Goal: Information Seeking & Learning: Learn about a topic

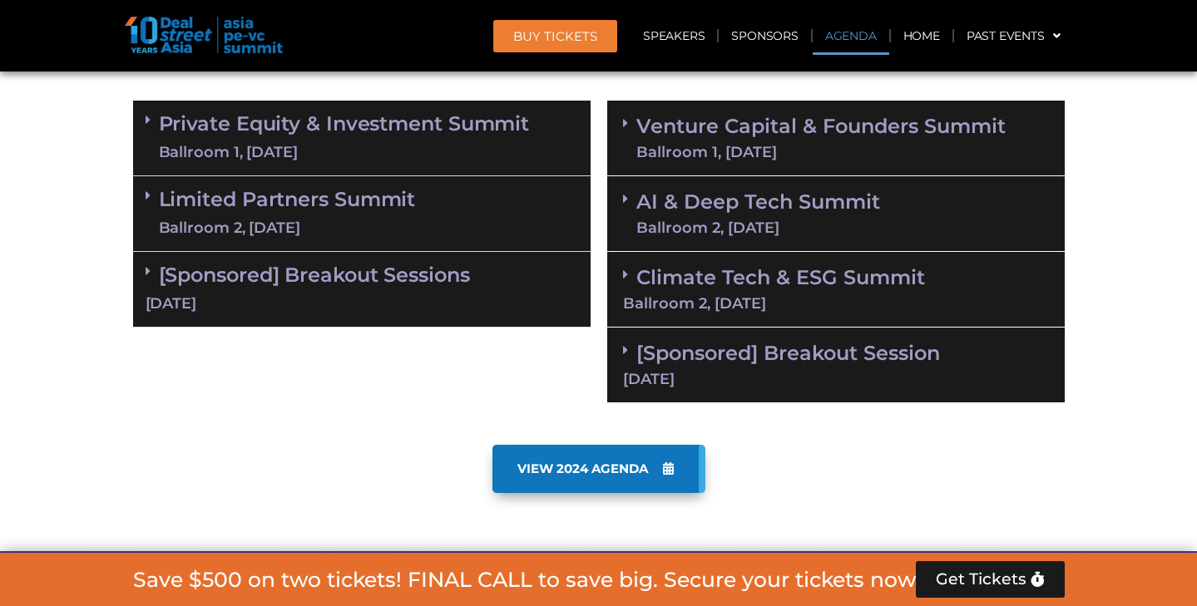
scroll to position [1002, 0]
click at [328, 210] on link "Limited Partners [GEOGRAPHIC_DATA] 2, [DATE]" at bounding box center [287, 214] width 257 height 50
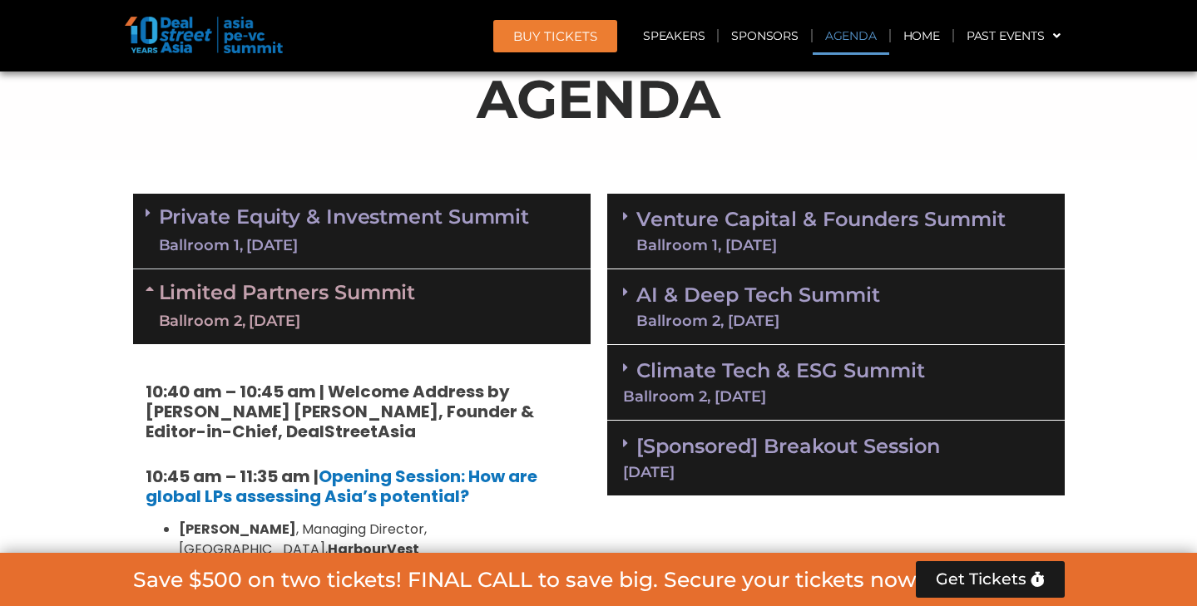
scroll to position [903, 0]
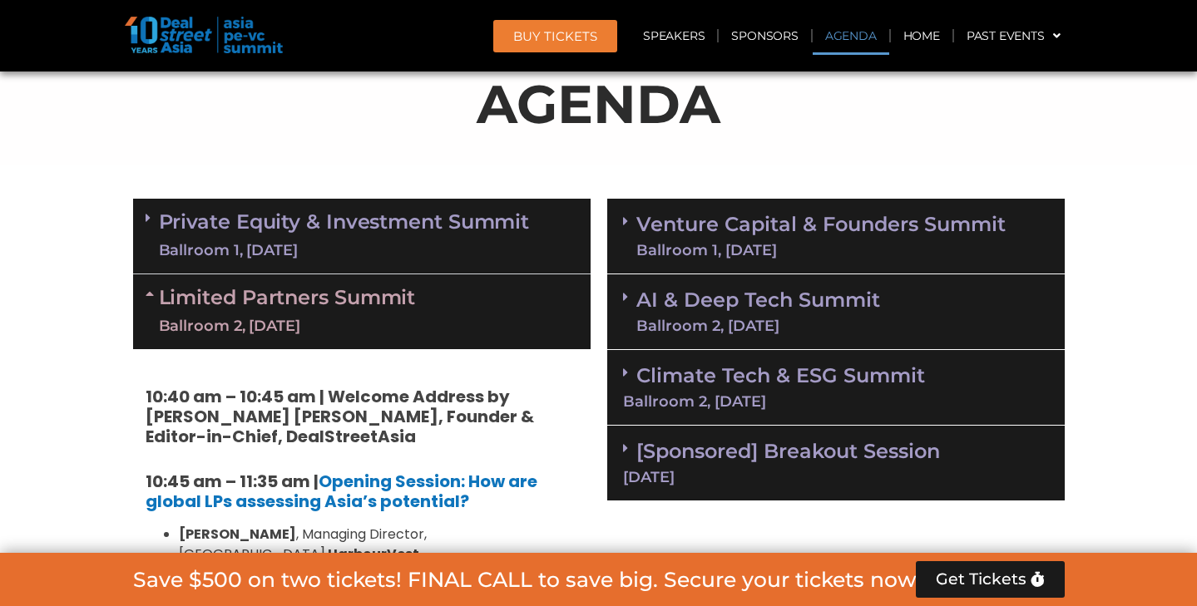
click at [349, 235] on link "Private Equity & Investment Summit Ballroom 1, 10 Sept" at bounding box center [344, 236] width 371 height 50
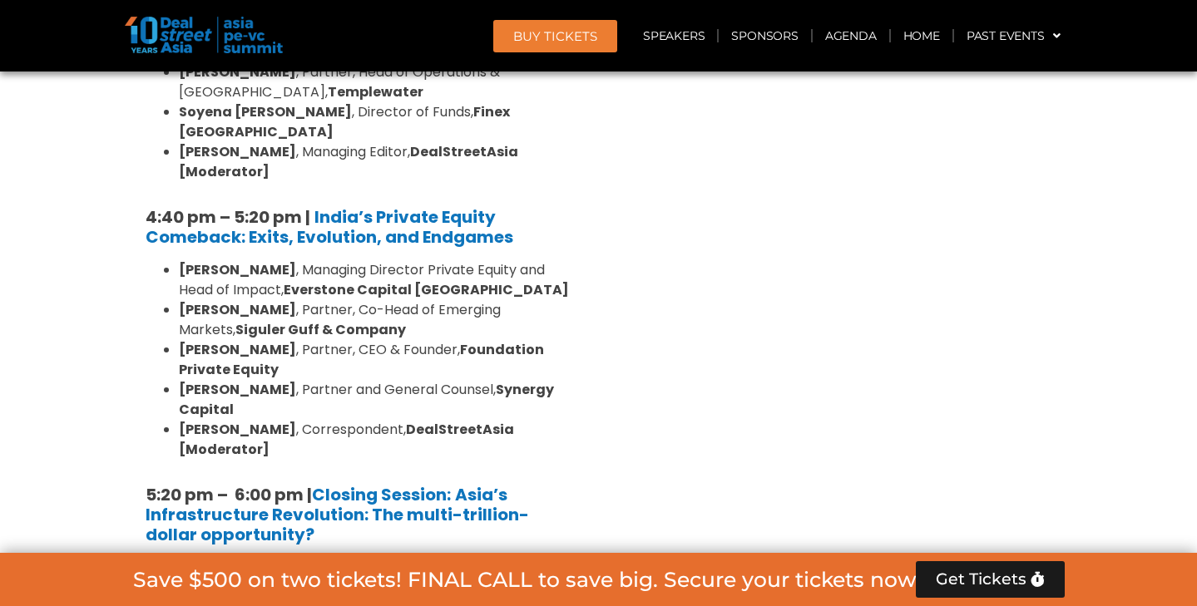
scroll to position [3188, 0]
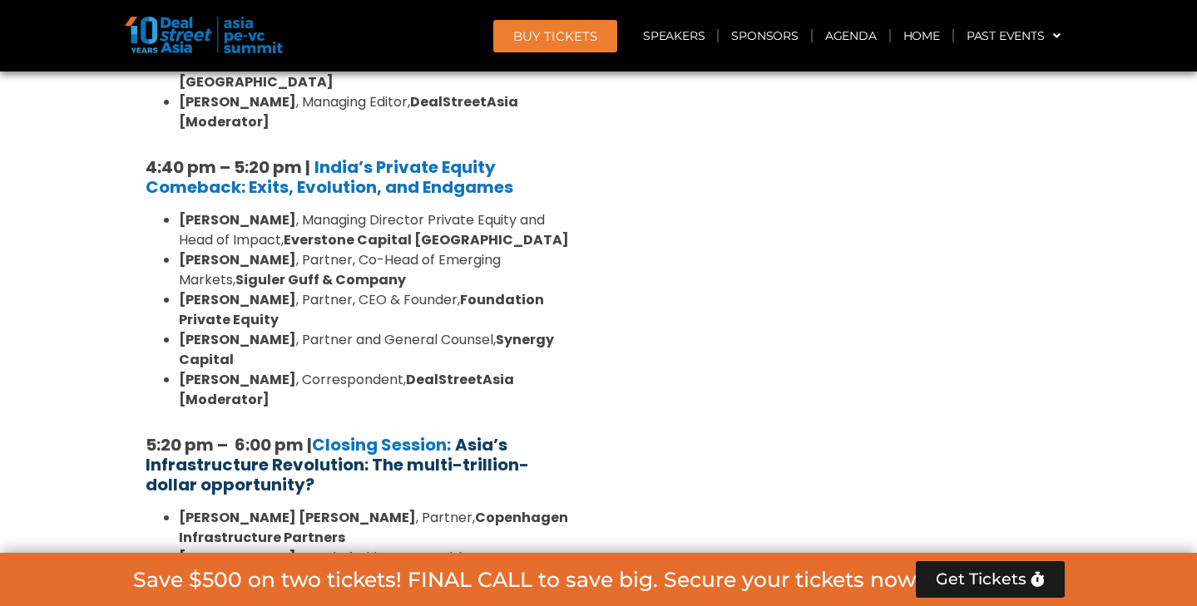
click at [346, 433] on strong "Asia’s Infrastructure Revolution: The multi-trillion-dollar opportunity?" at bounding box center [337, 464] width 383 height 63
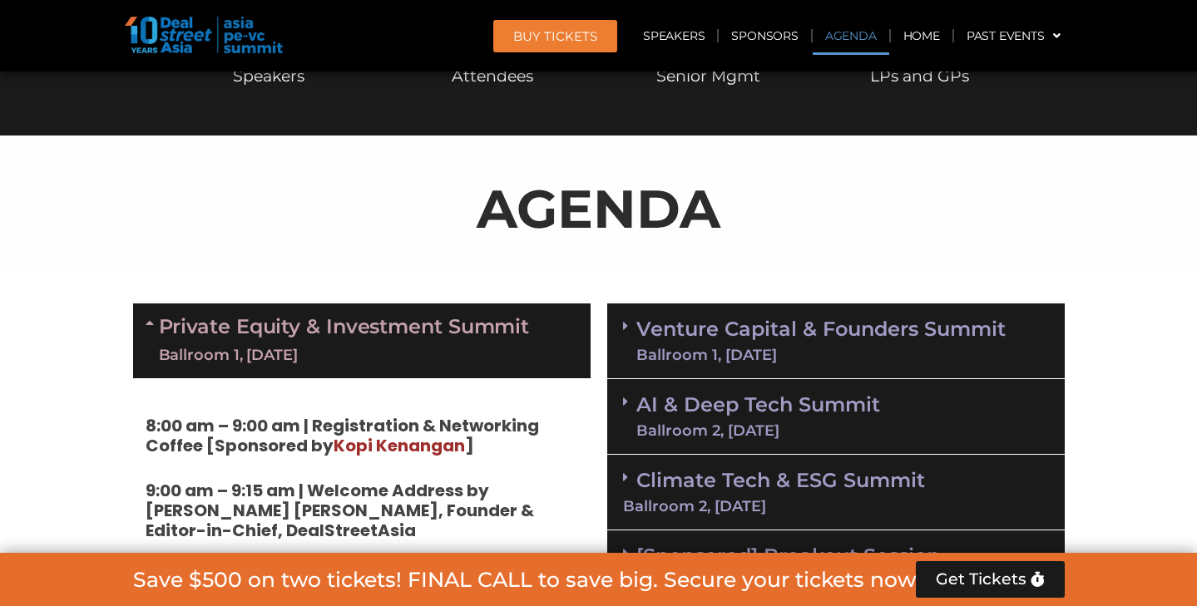
scroll to position [744, 0]
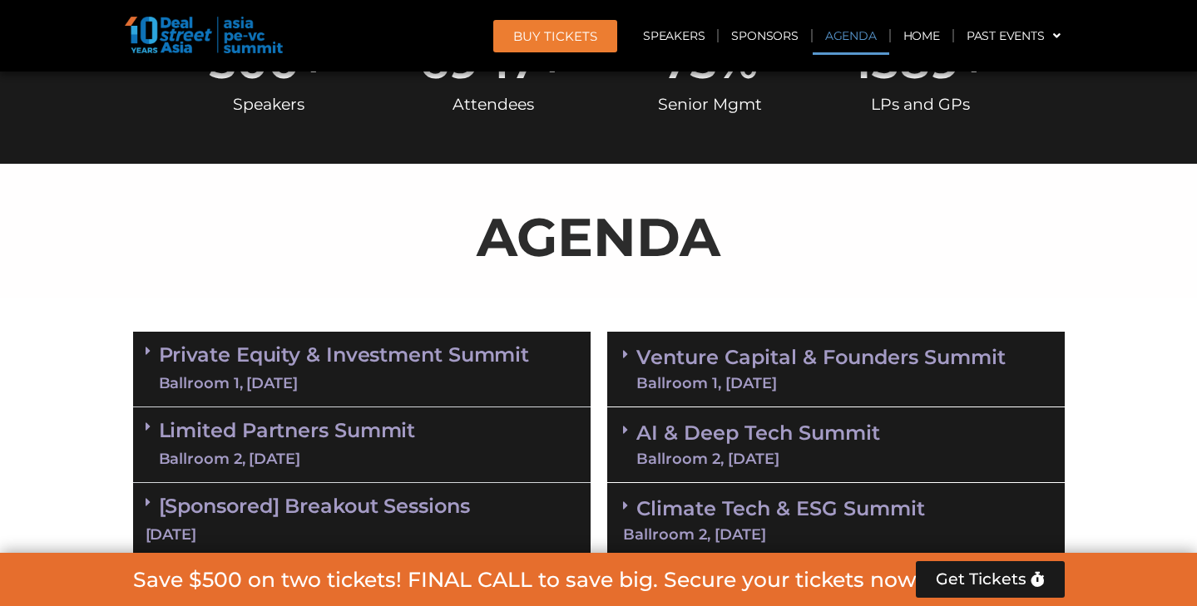
scroll to position [769, 0]
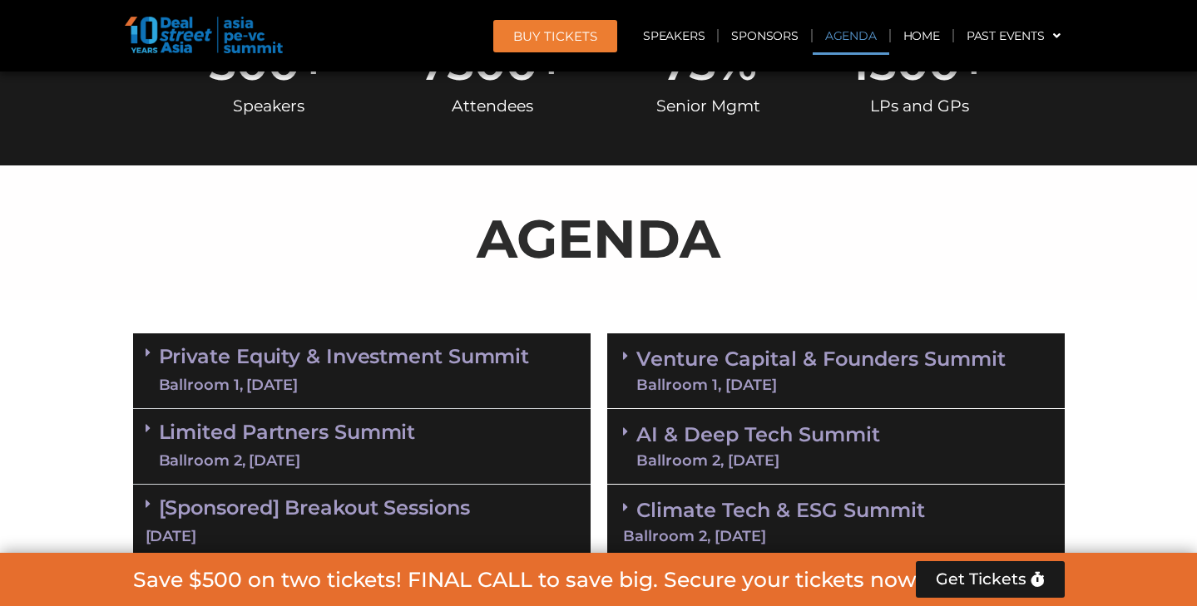
click at [403, 359] on link "Private Equity & Investment Summit Ballroom 1, 10 Sept" at bounding box center [344, 371] width 371 height 50
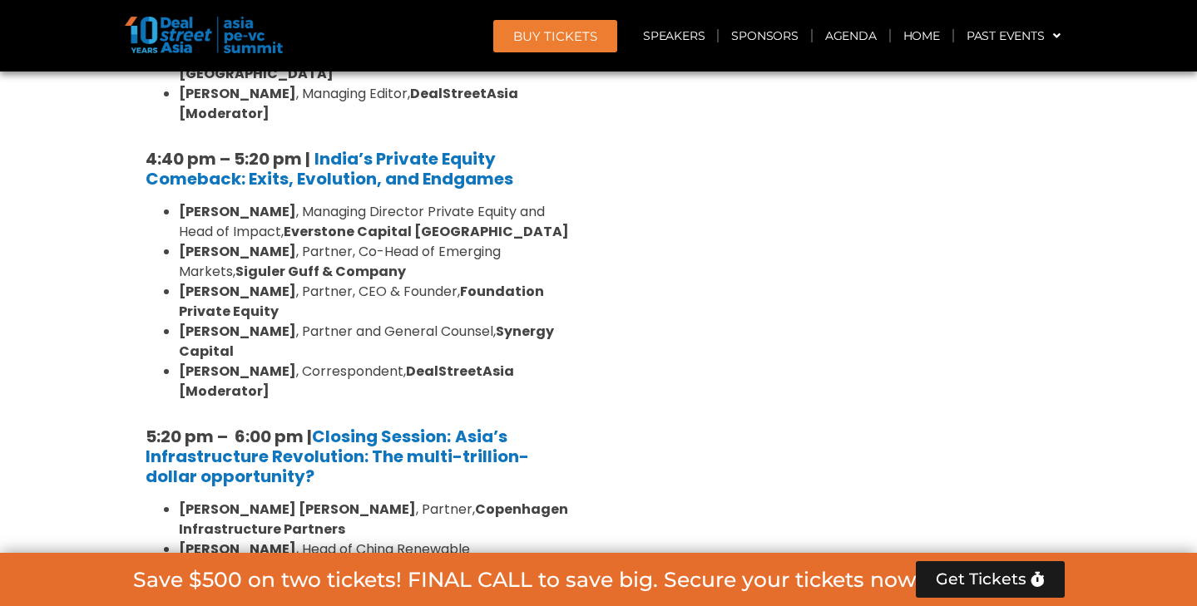
scroll to position [3225, 0]
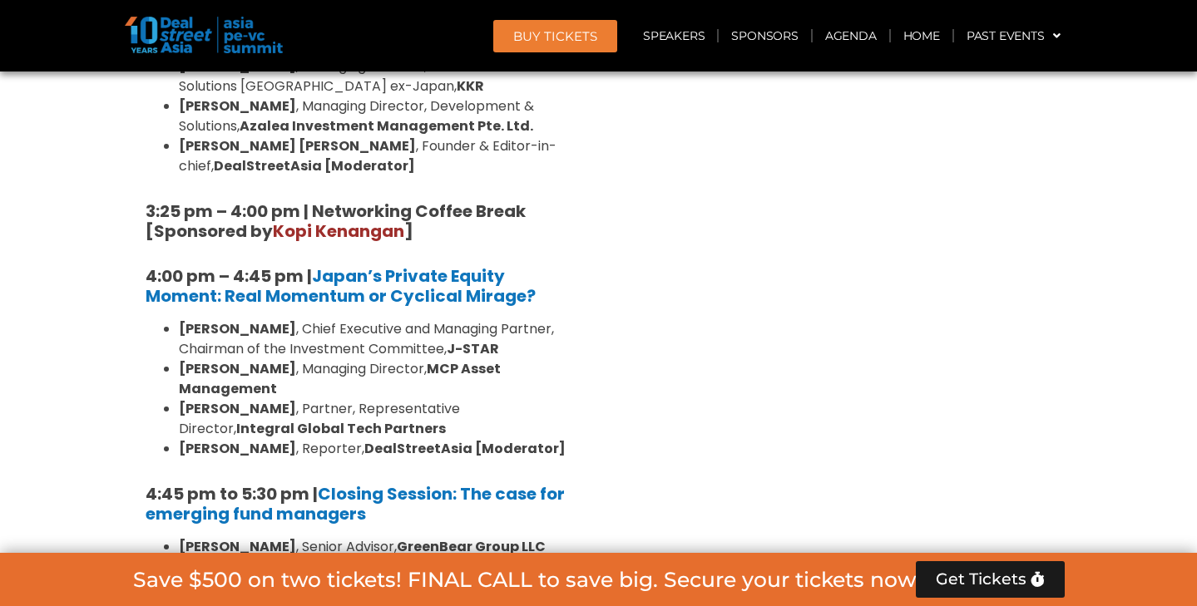
scroll to position [5058, 0]
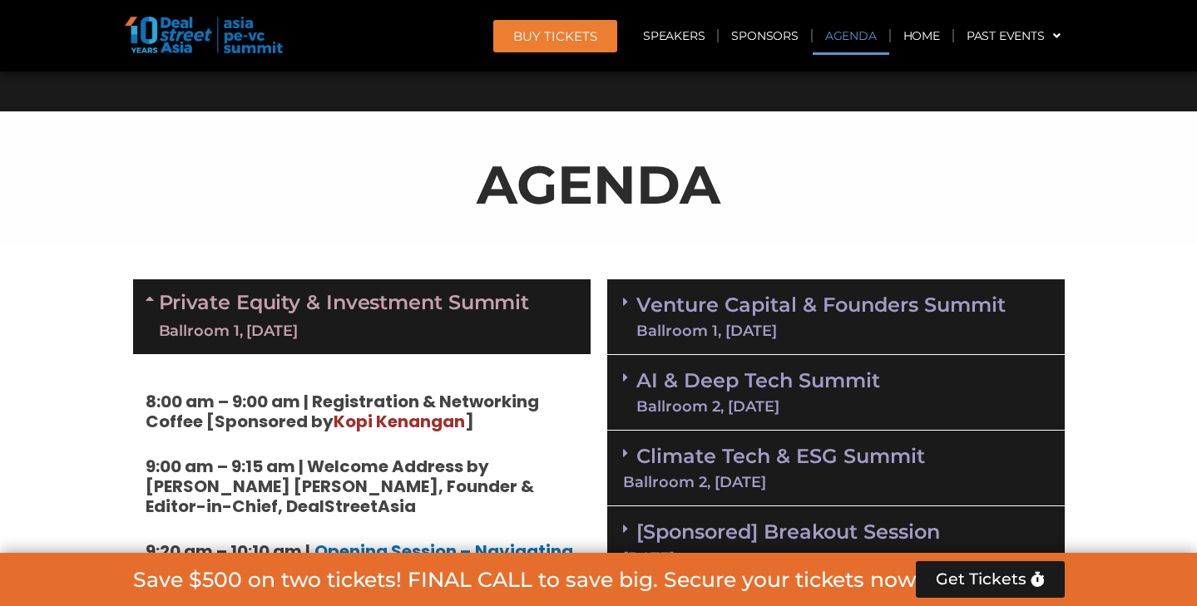
scroll to position [831, 0]
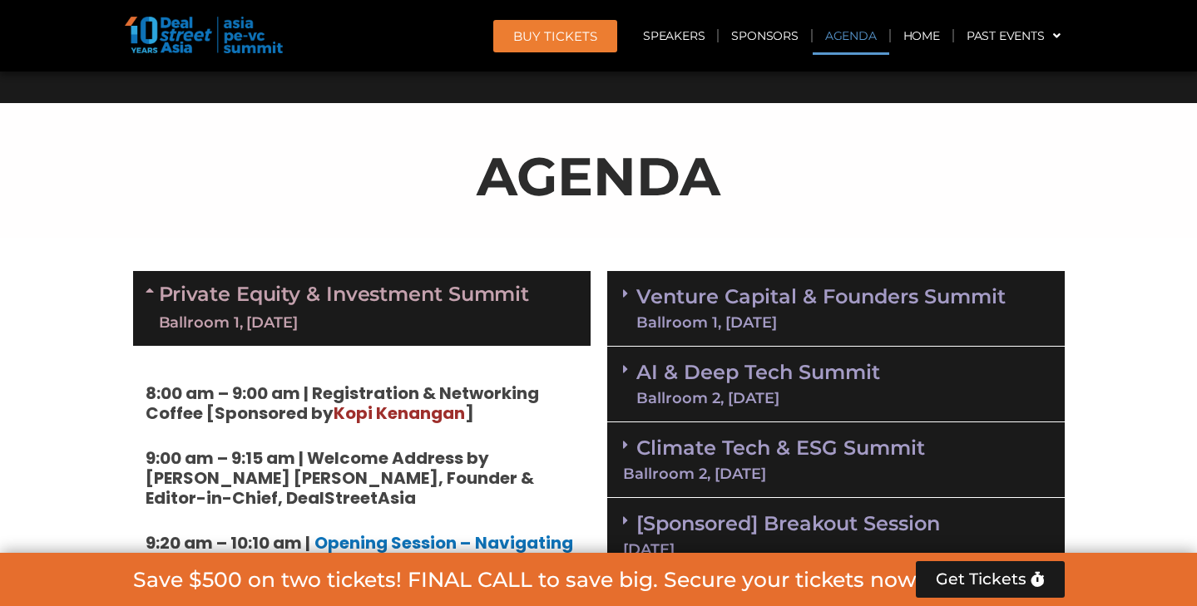
click at [739, 303] on link "Venture Capital & Founders​ Summit Ballroom 1, 11 Sept" at bounding box center [820, 308] width 369 height 43
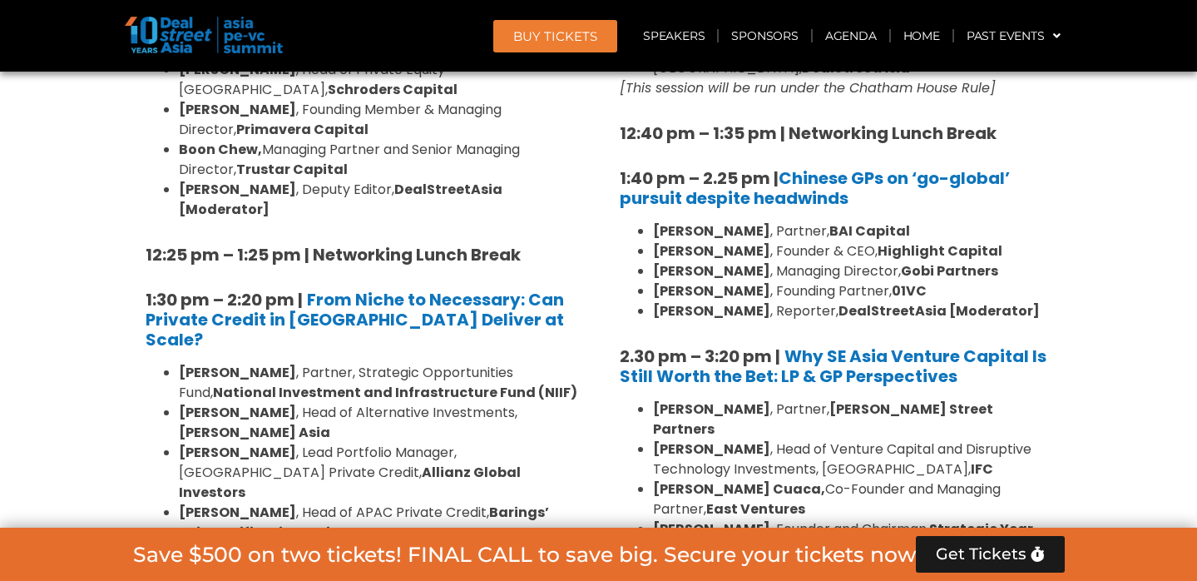
scroll to position [3968, 0]
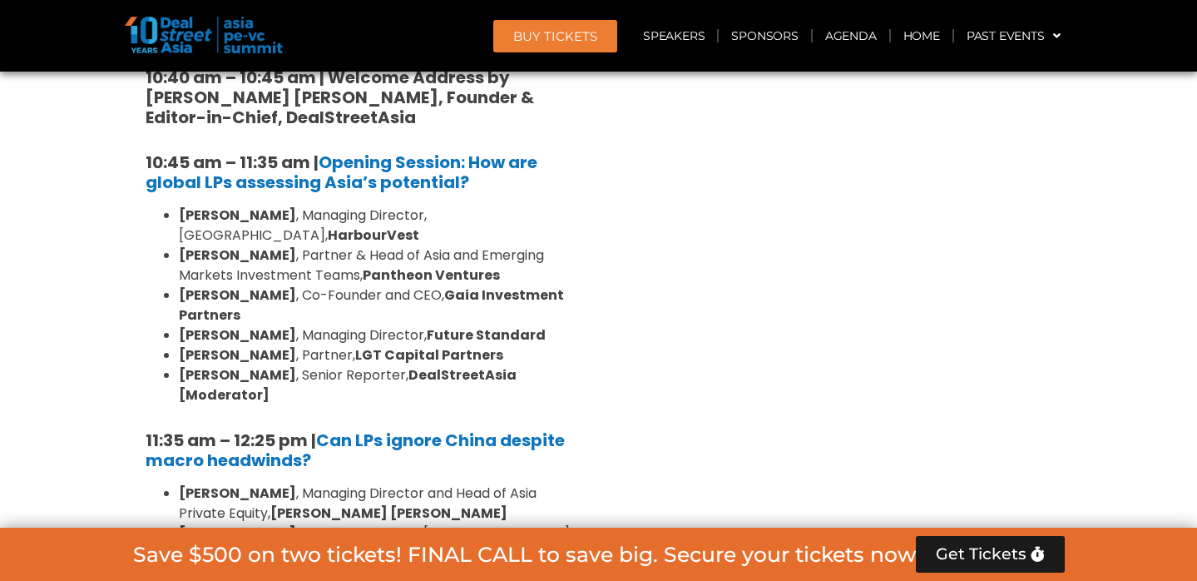
click at [754, 398] on div "Venture Capital & Founders​ Summit Ballroom 1, 11 Sept 8:00 am – 9:00 am | Regi…" at bounding box center [836, 315] width 474 height 6378
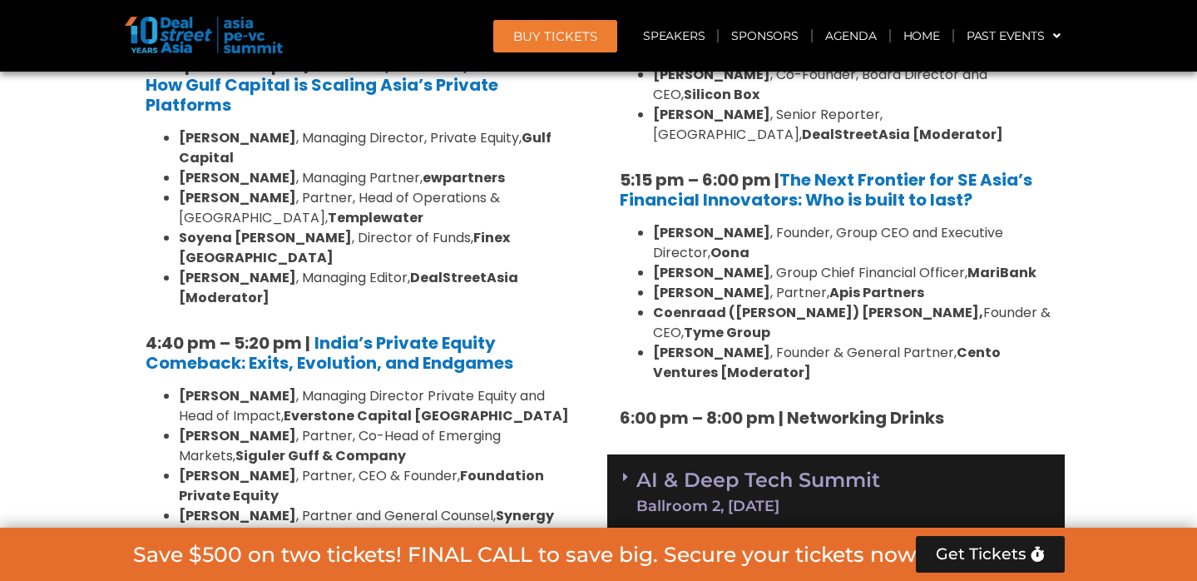
scroll to position [3054, 0]
click at [892, 453] on div "AI & Deep Tech Summit Ballroom 2, 11 Sept" at bounding box center [836, 491] width 458 height 76
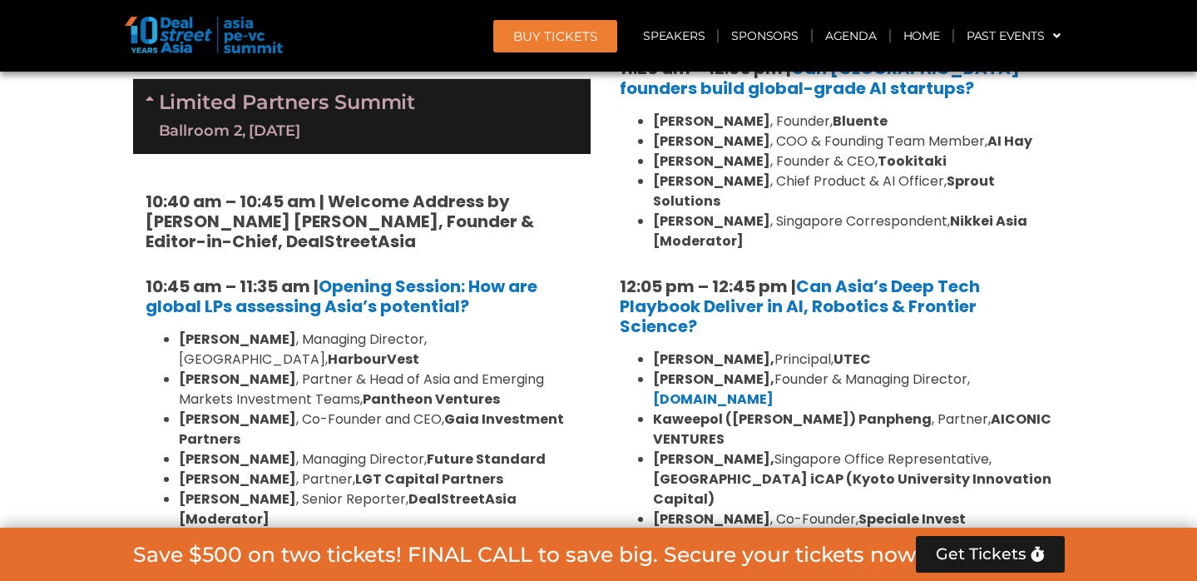
scroll to position [3847, 0]
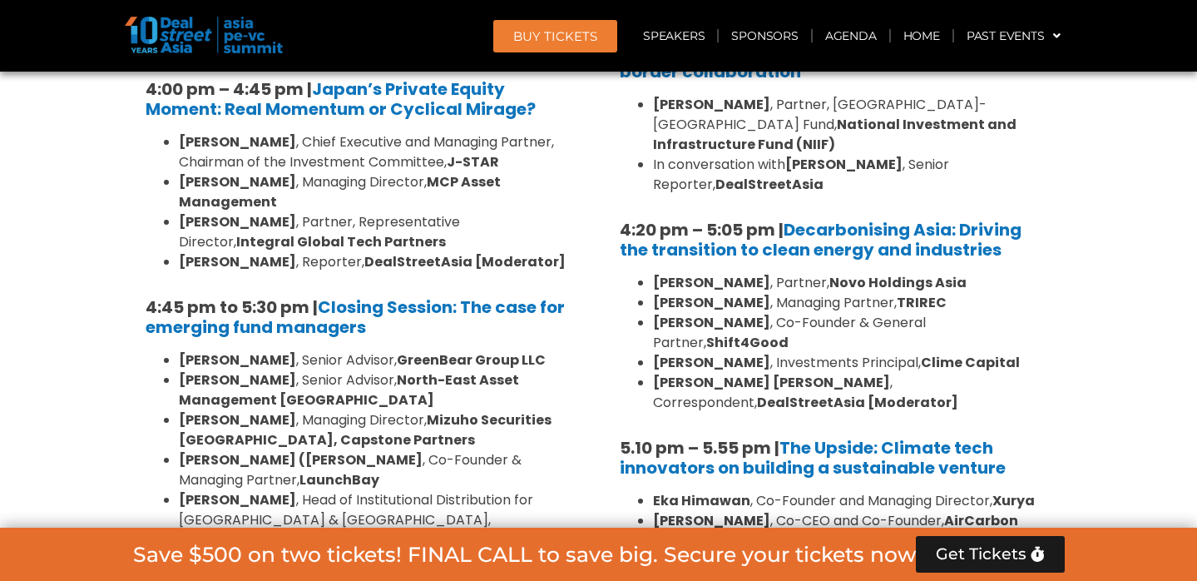
scroll to position [5243, 0]
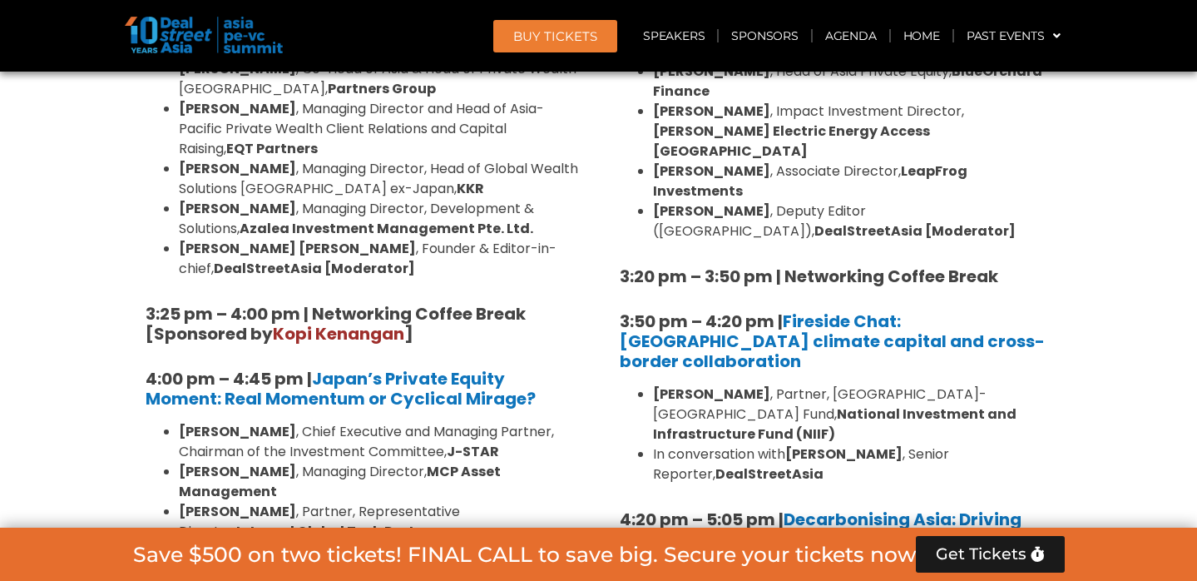
scroll to position [4944, 0]
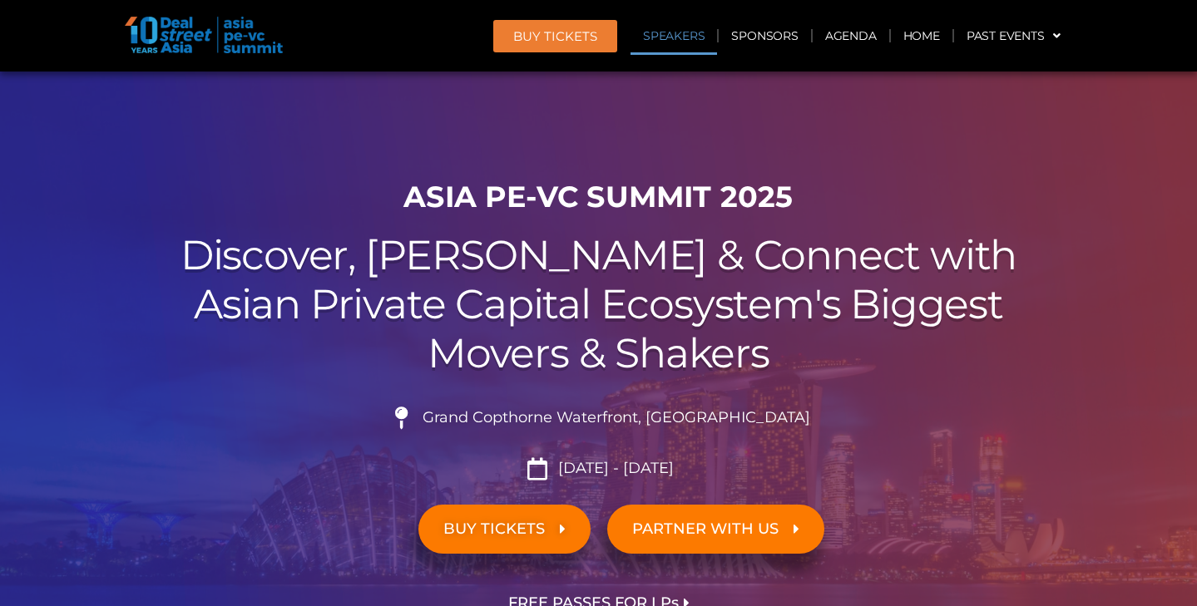
click at [668, 40] on link "Speakers" at bounding box center [674, 36] width 87 height 38
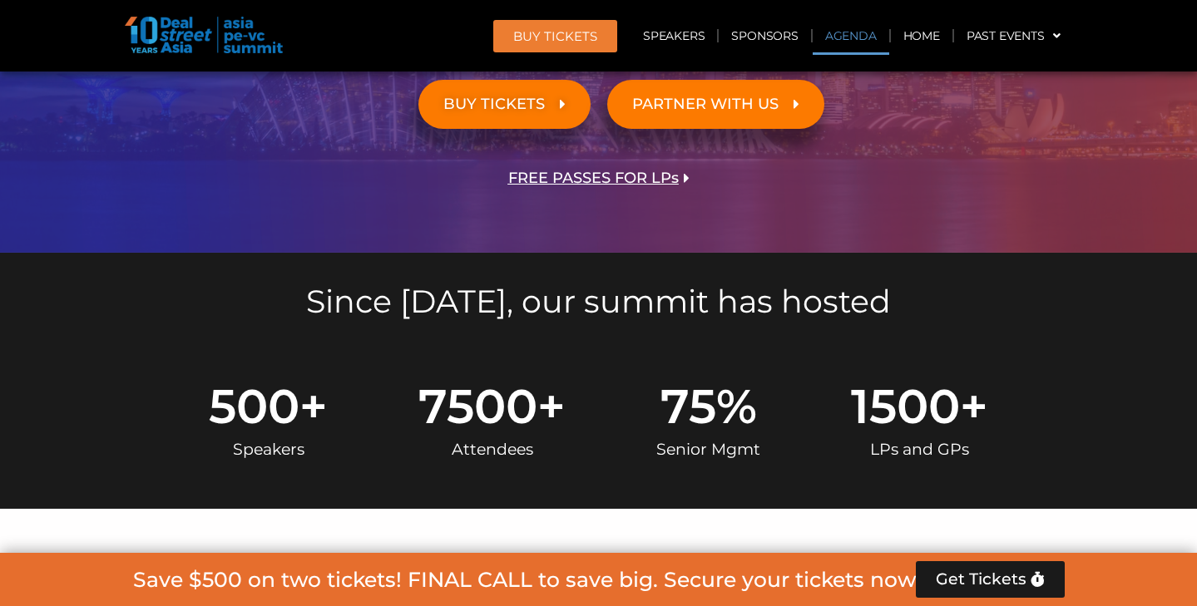
scroll to position [1024, 0]
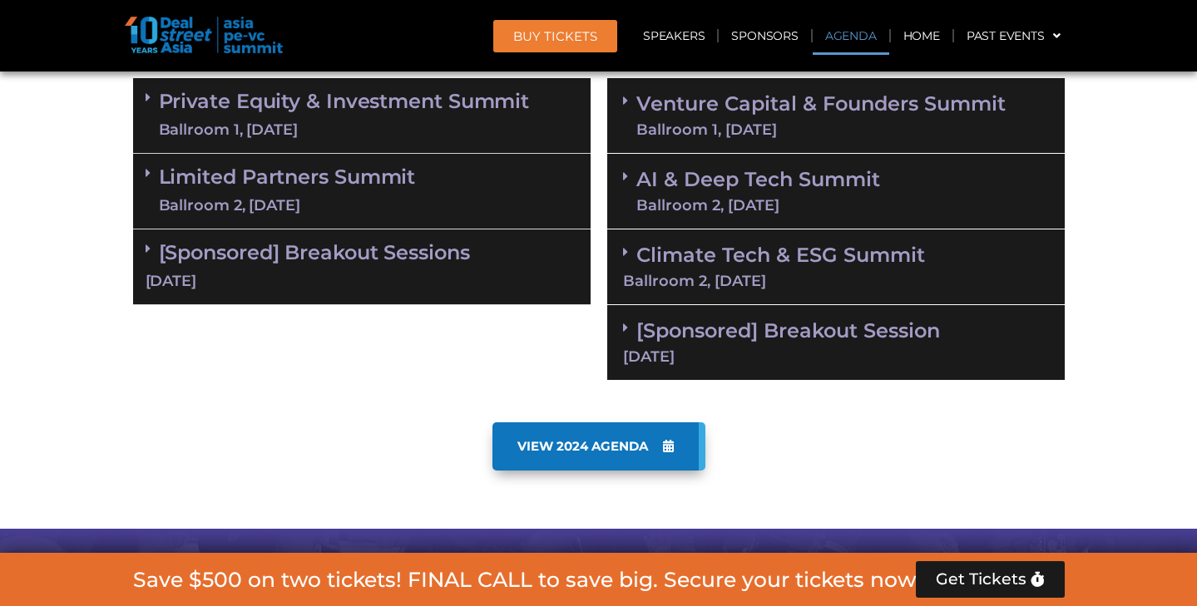
click at [370, 176] on link "Limited Partners Summit Ballroom 2, 10 Sept" at bounding box center [287, 191] width 257 height 50
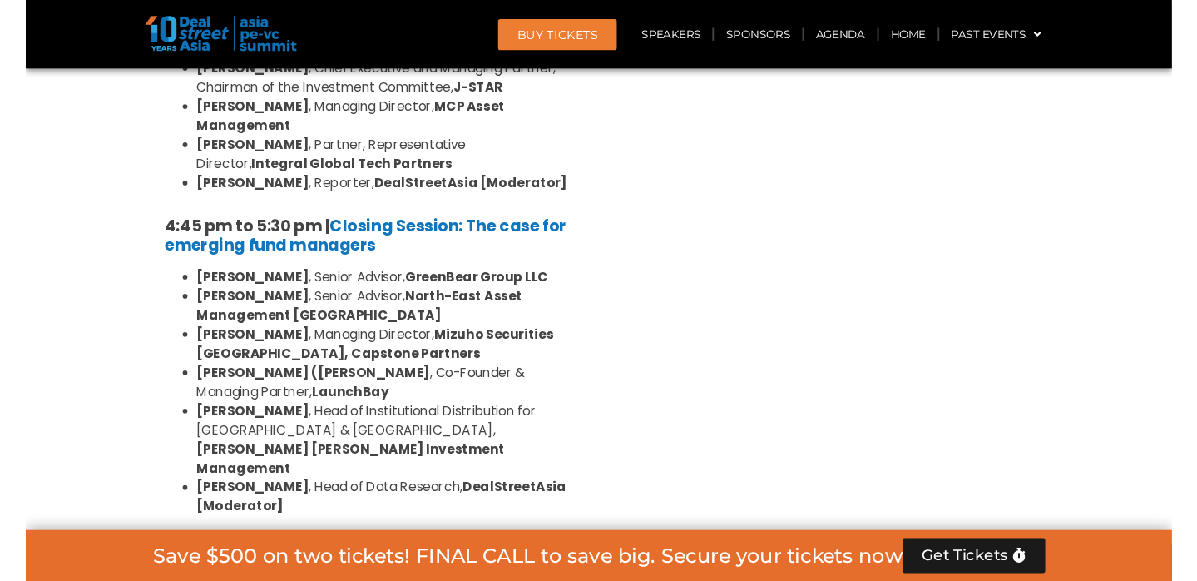
scroll to position [2535, 0]
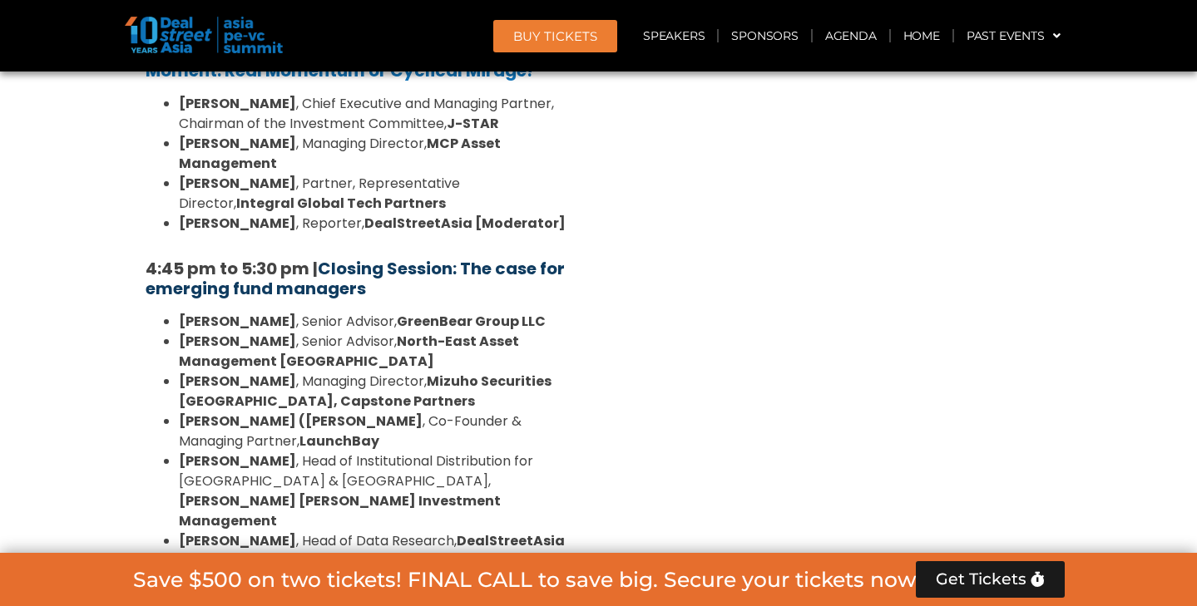
click at [405, 257] on link "Closing Session: The case for emerging fund managers" at bounding box center [355, 278] width 419 height 43
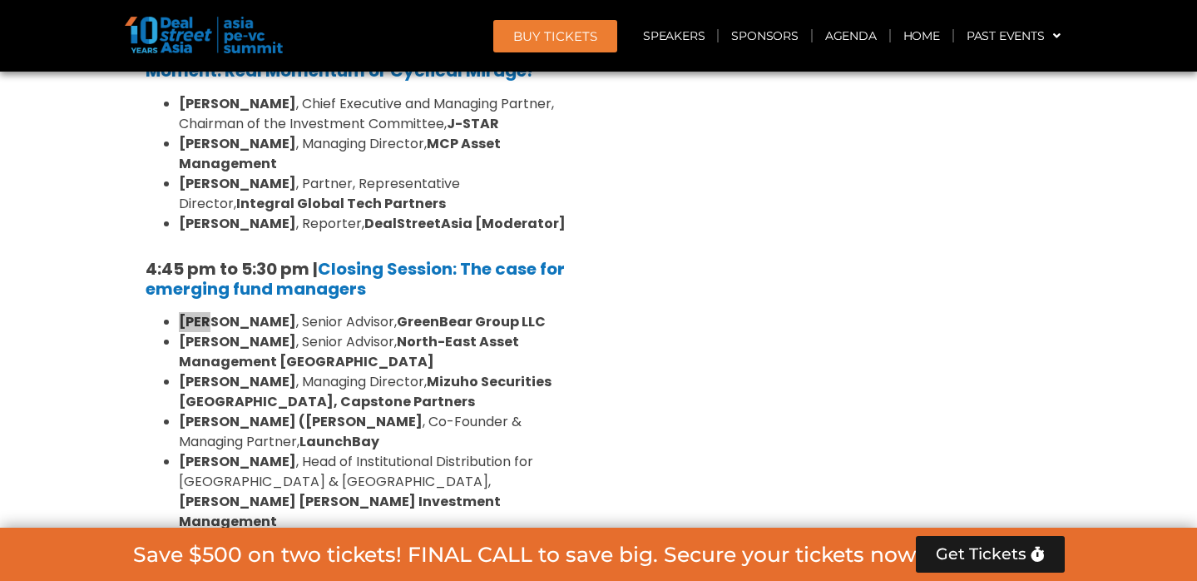
scroll to position [7791, 0]
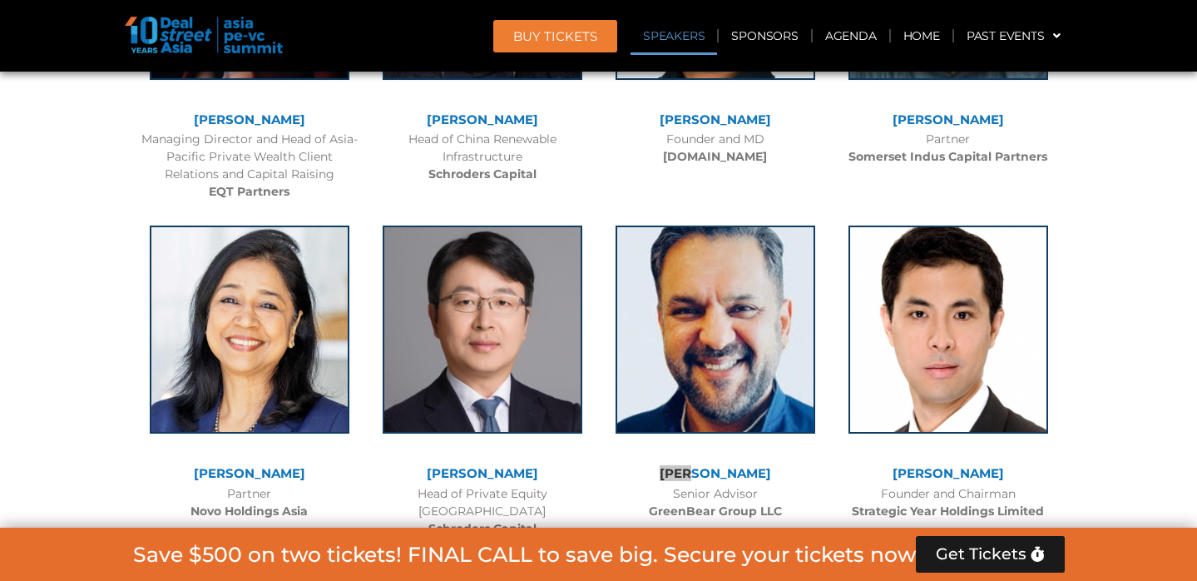
click at [696, 465] on link "[PERSON_NAME]" at bounding box center [715, 473] width 111 height 16
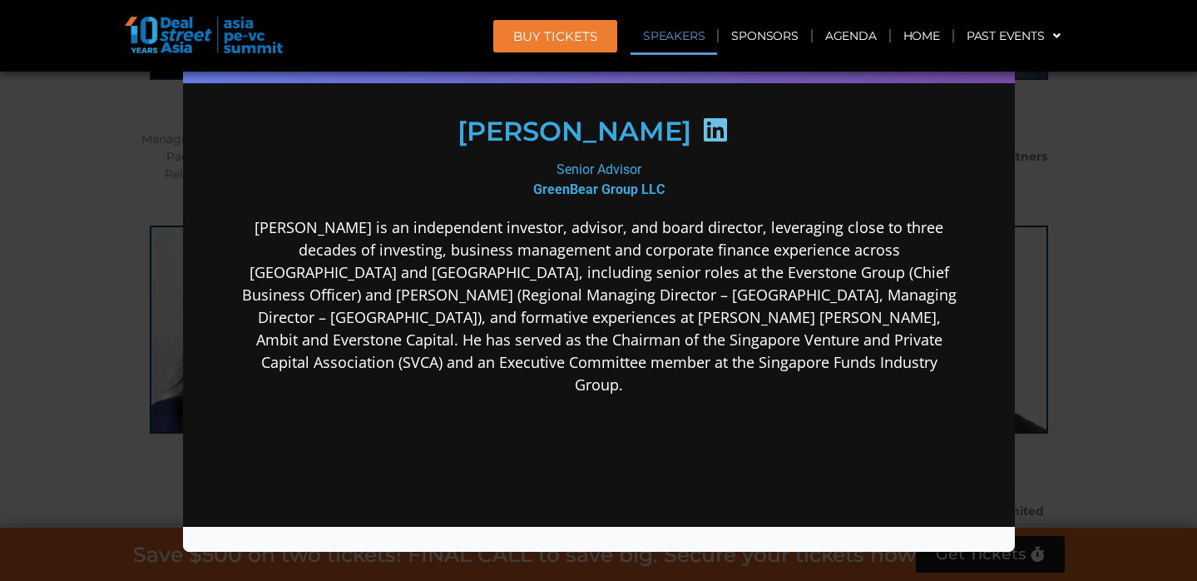
scroll to position [275, 0]
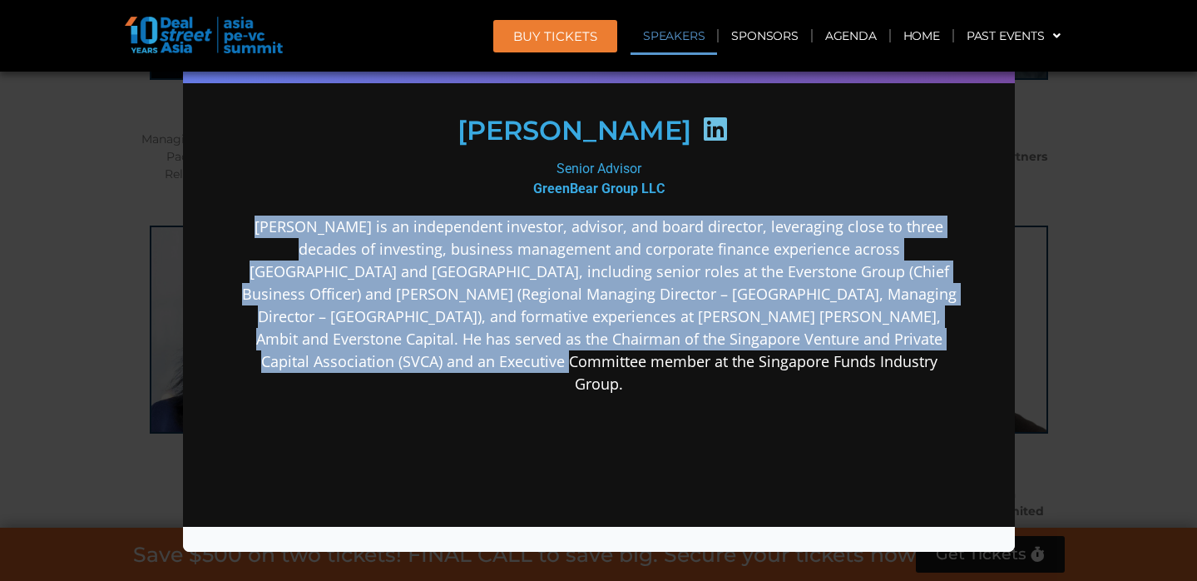
drag, startPoint x: 270, startPoint y: 225, endPoint x: 685, endPoint y: 378, distance: 442.1
click at [685, 378] on div "Sanjay Gujral is an independent investor, advisor, and board director, leveragi…" at bounding box center [598, 436] width 719 height 443
copy p "Sanjay Gujral is an independent investor, advisor, and board director, leveragi…"
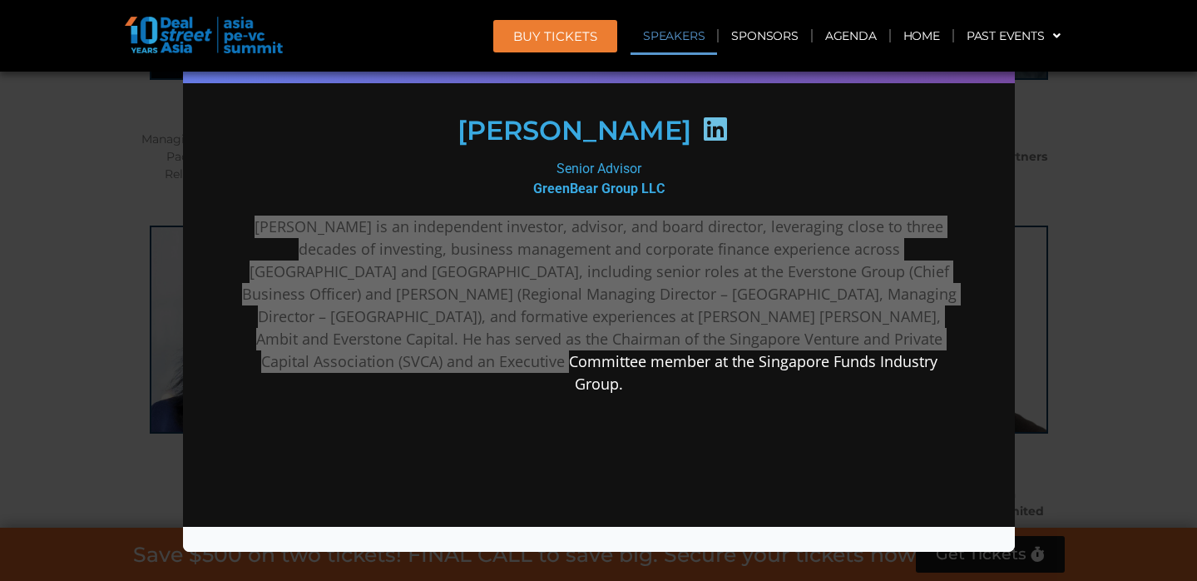
click at [82, 369] on div "Speaker Profile ×" at bounding box center [598, 290] width 1197 height 581
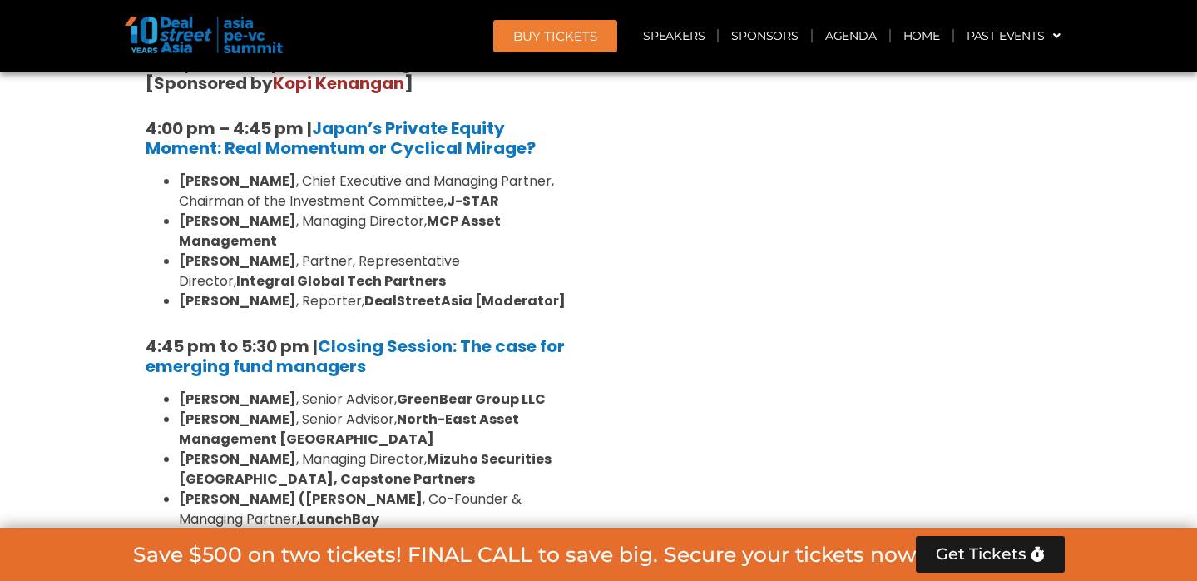
scroll to position [2458, 0]
drag, startPoint x: 276, startPoint y: 279, endPoint x: 532, endPoint y: 284, distance: 255.4
click at [532, 389] on li "Sanjay Gujral , Senior Advisor, GreenBear Group LLC" at bounding box center [378, 399] width 399 height 20
copy li "Senior Advisor, GreenBear Group LLC"
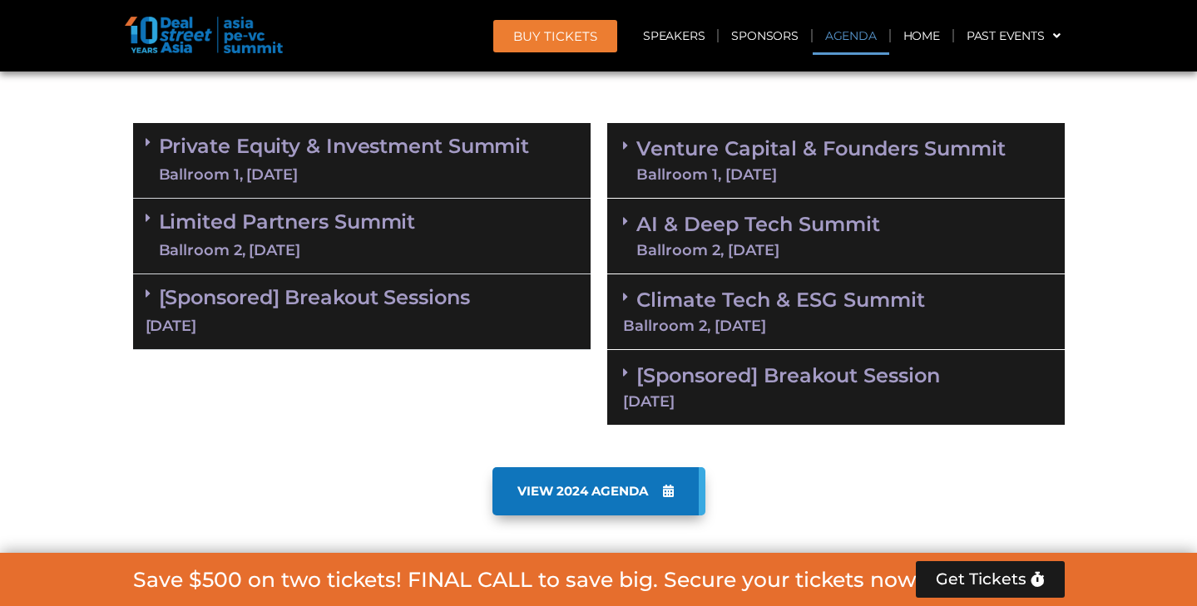
scroll to position [979, 0]
click at [354, 240] on div "Ballroom 2, [DATE]" at bounding box center [287, 250] width 257 height 21
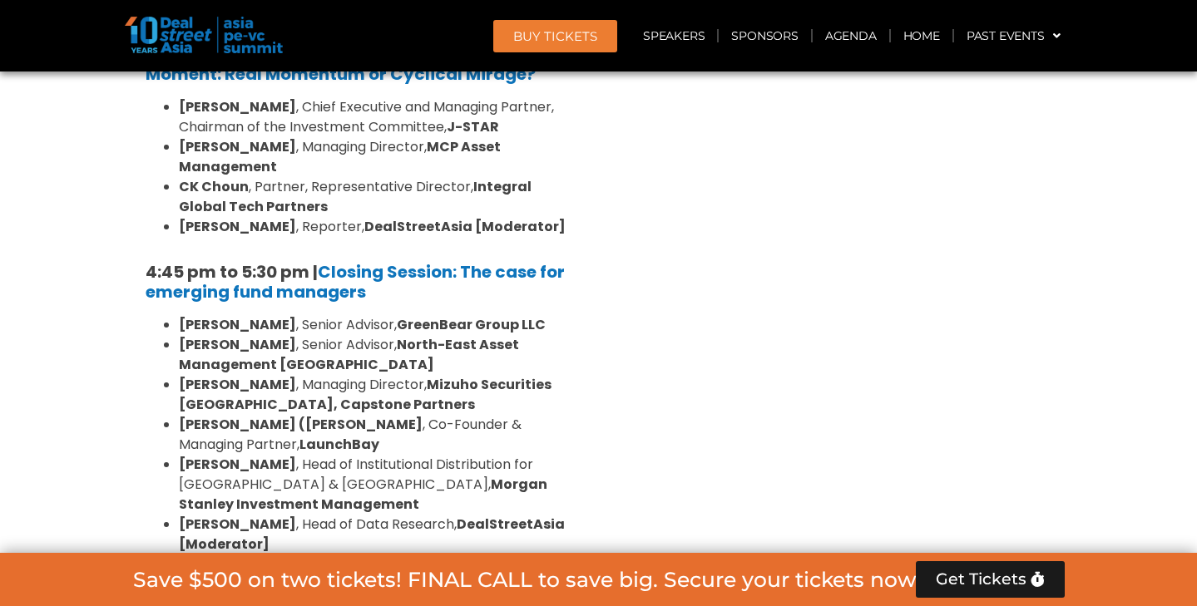
scroll to position [2508, 0]
